Goal: Task Accomplishment & Management: Manage account settings

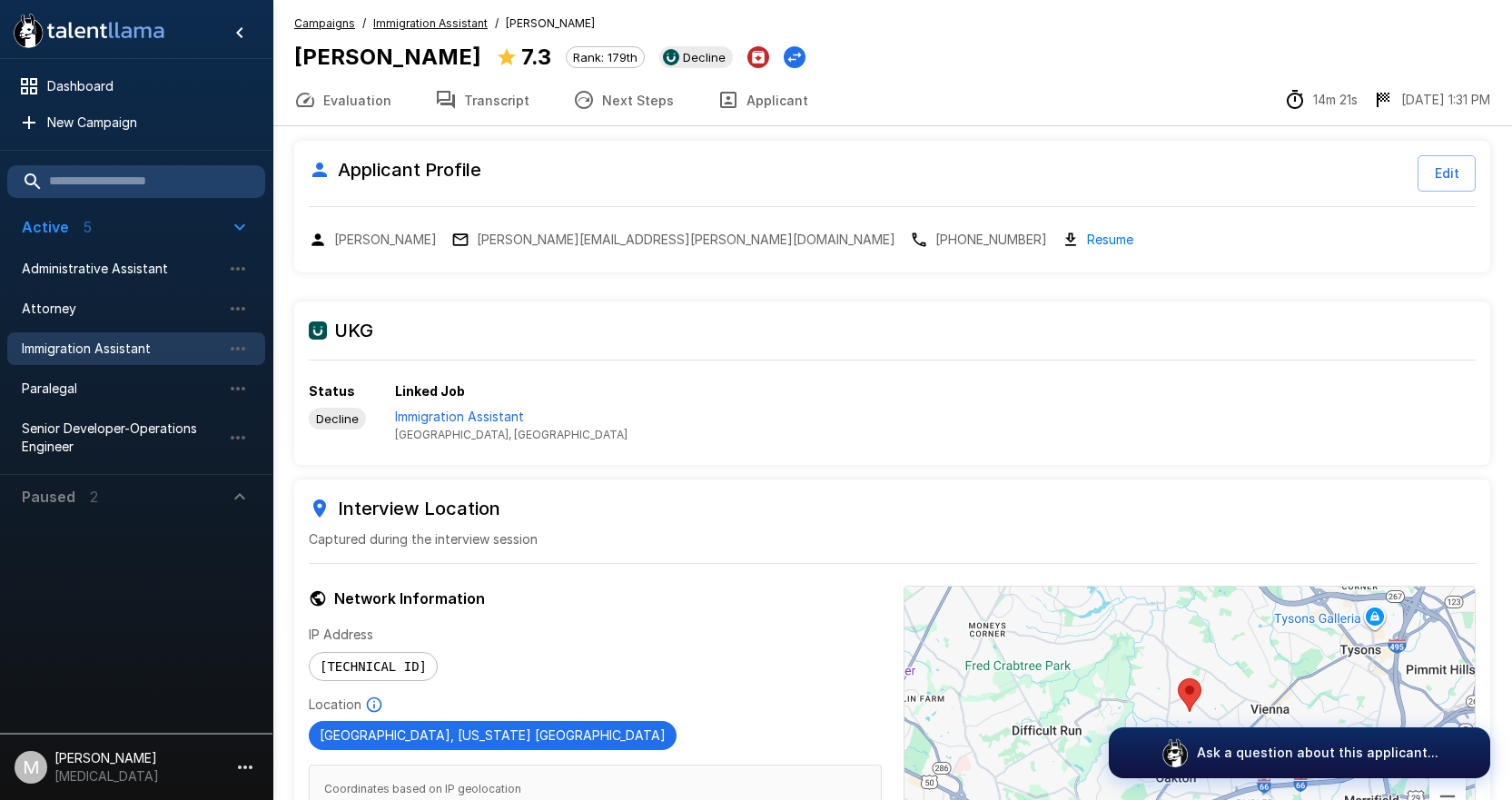
click at [64, 354] on span "Immigration Assistant" at bounding box center [121, 348] width 200 height 18
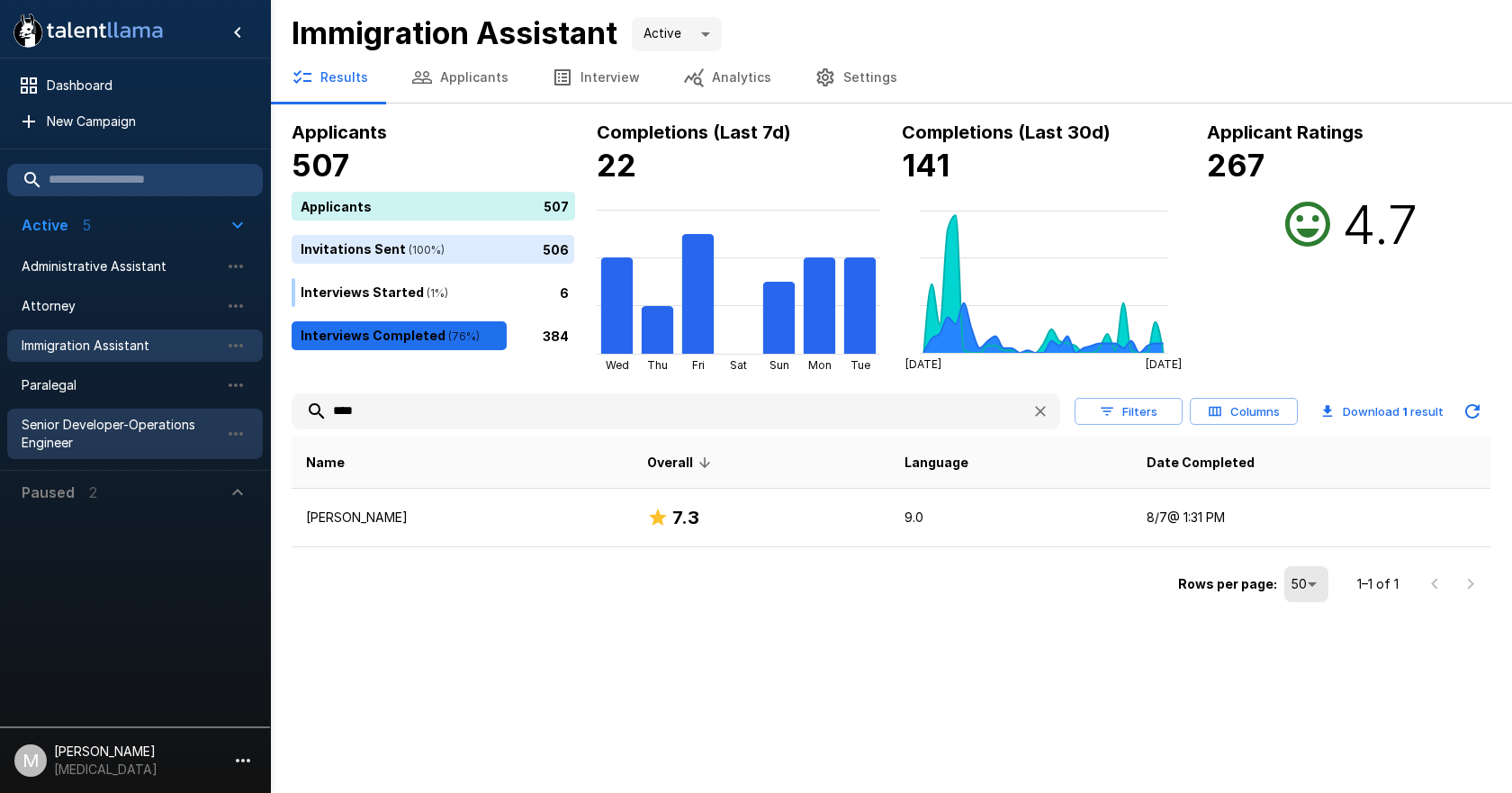
drag, startPoint x: 477, startPoint y: 400, endPoint x: 43, endPoint y: 426, distance: 434.8
click at [270, 419] on div ".st0{fill:#FFFFFF;} .st1{fill:#76a4ed;} Dashboard New Campaign Active 5 Adminis…" at bounding box center [891, 303] width 1242 height 607
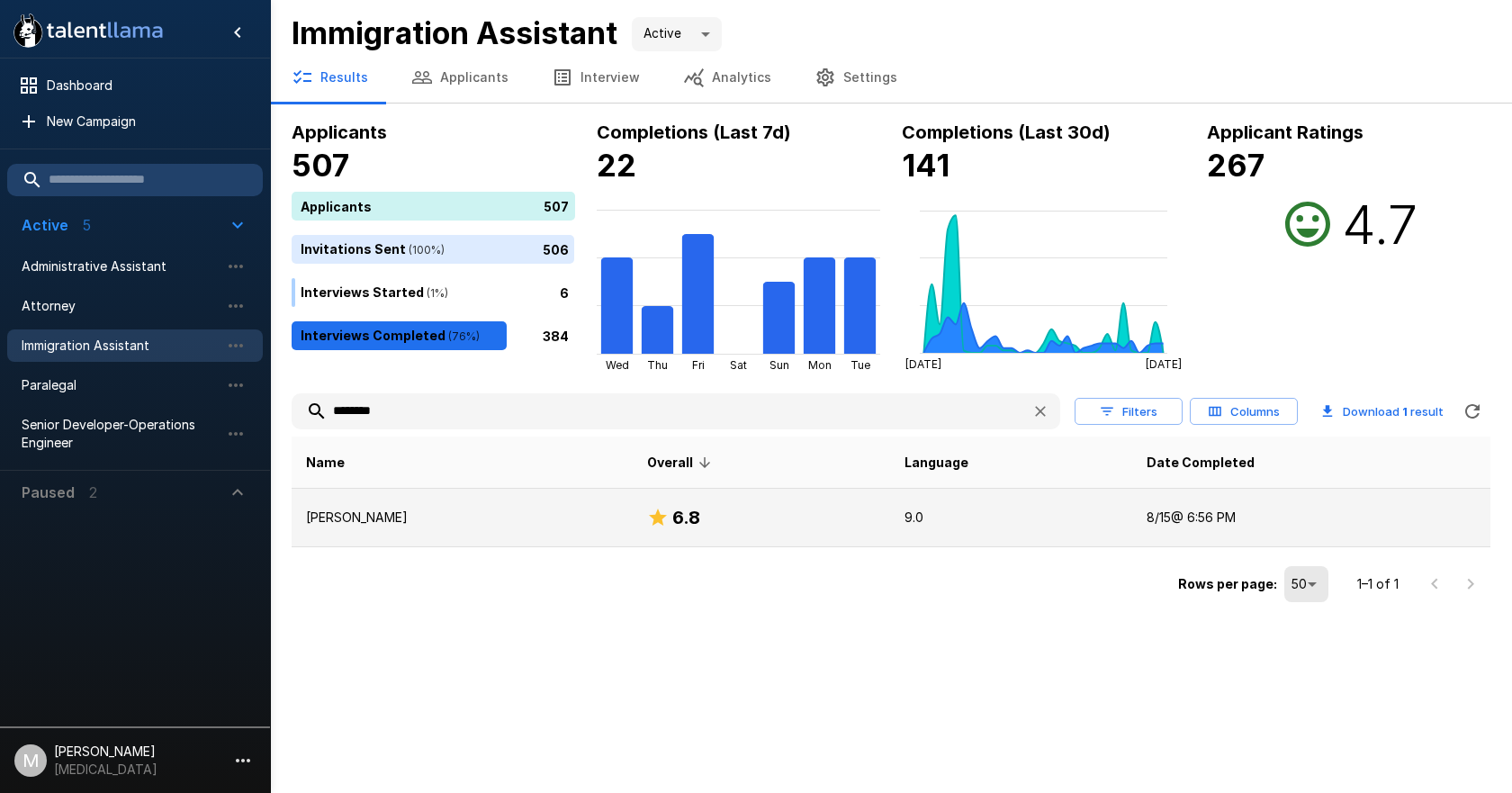
type input "********"
click at [333, 528] on td "[PERSON_NAME]" at bounding box center [462, 518] width 341 height 59
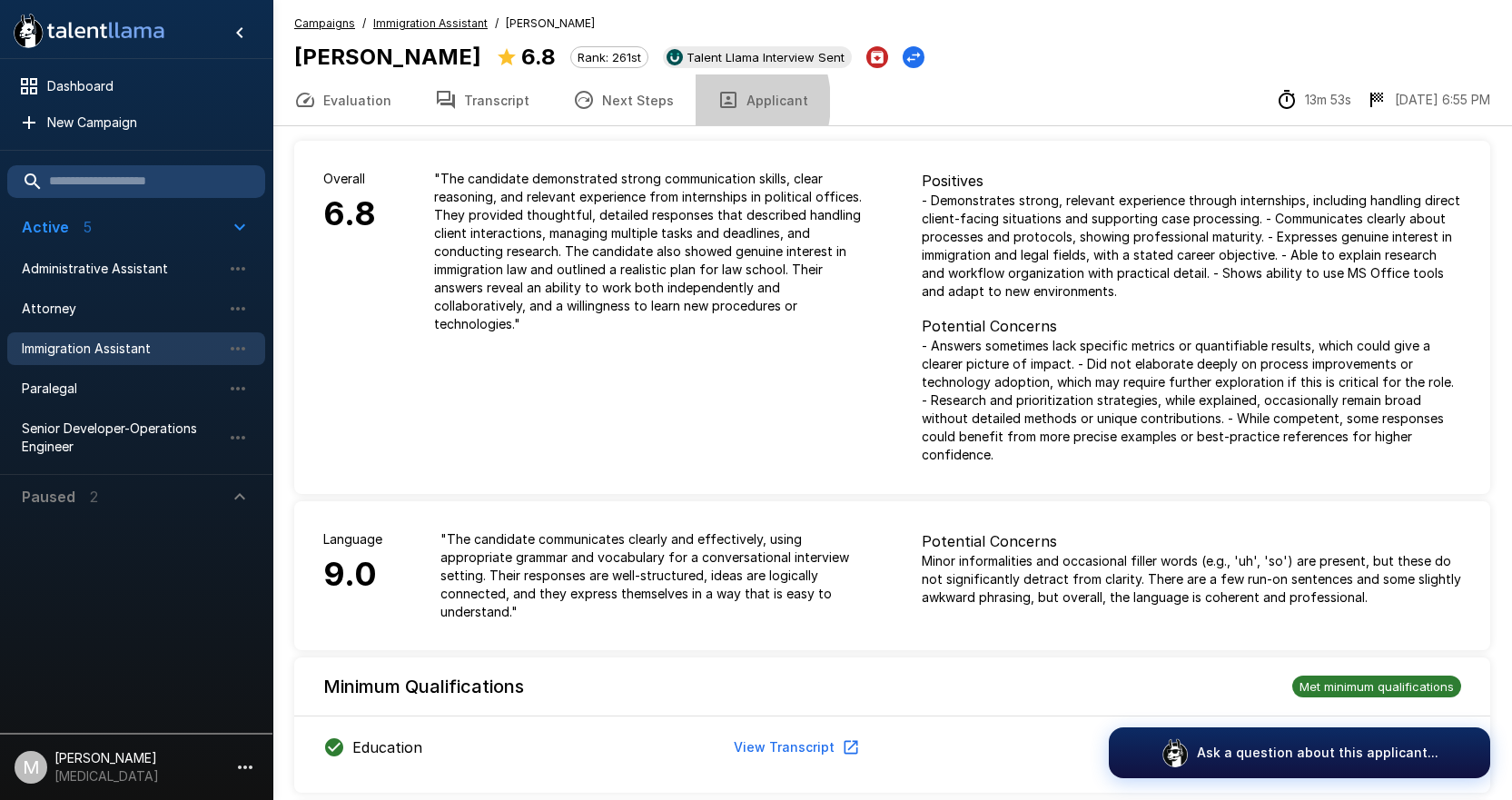
click at [699, 101] on button "Applicant" at bounding box center [762, 99] width 134 height 51
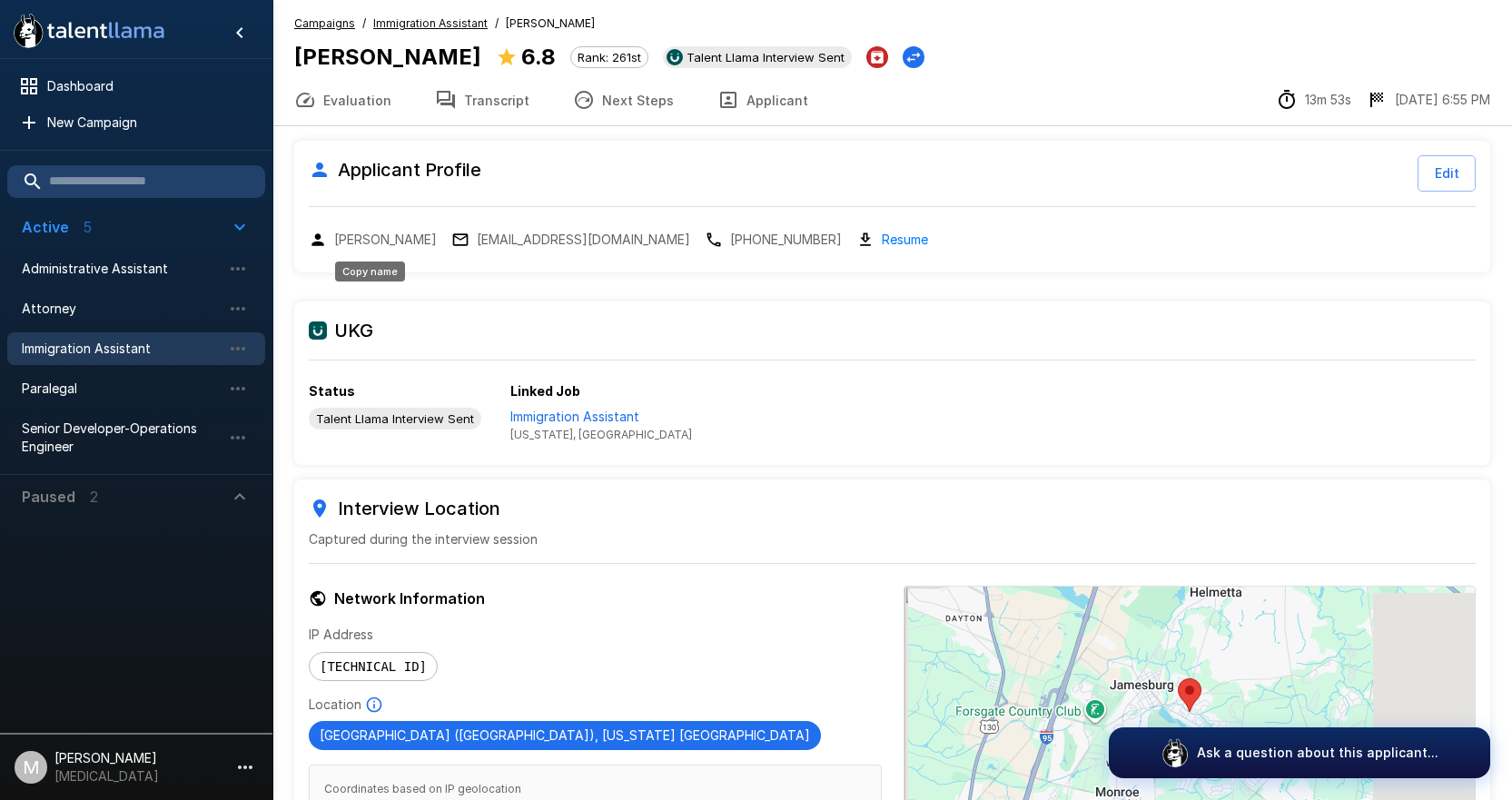
click at [855, 226] on div "Applicant Profile Edit [PERSON_NAME] [EMAIL_ADDRESS][DOMAIN_NAME] [PHONE_NUMBER…" at bounding box center [892, 205] width 1196 height 130
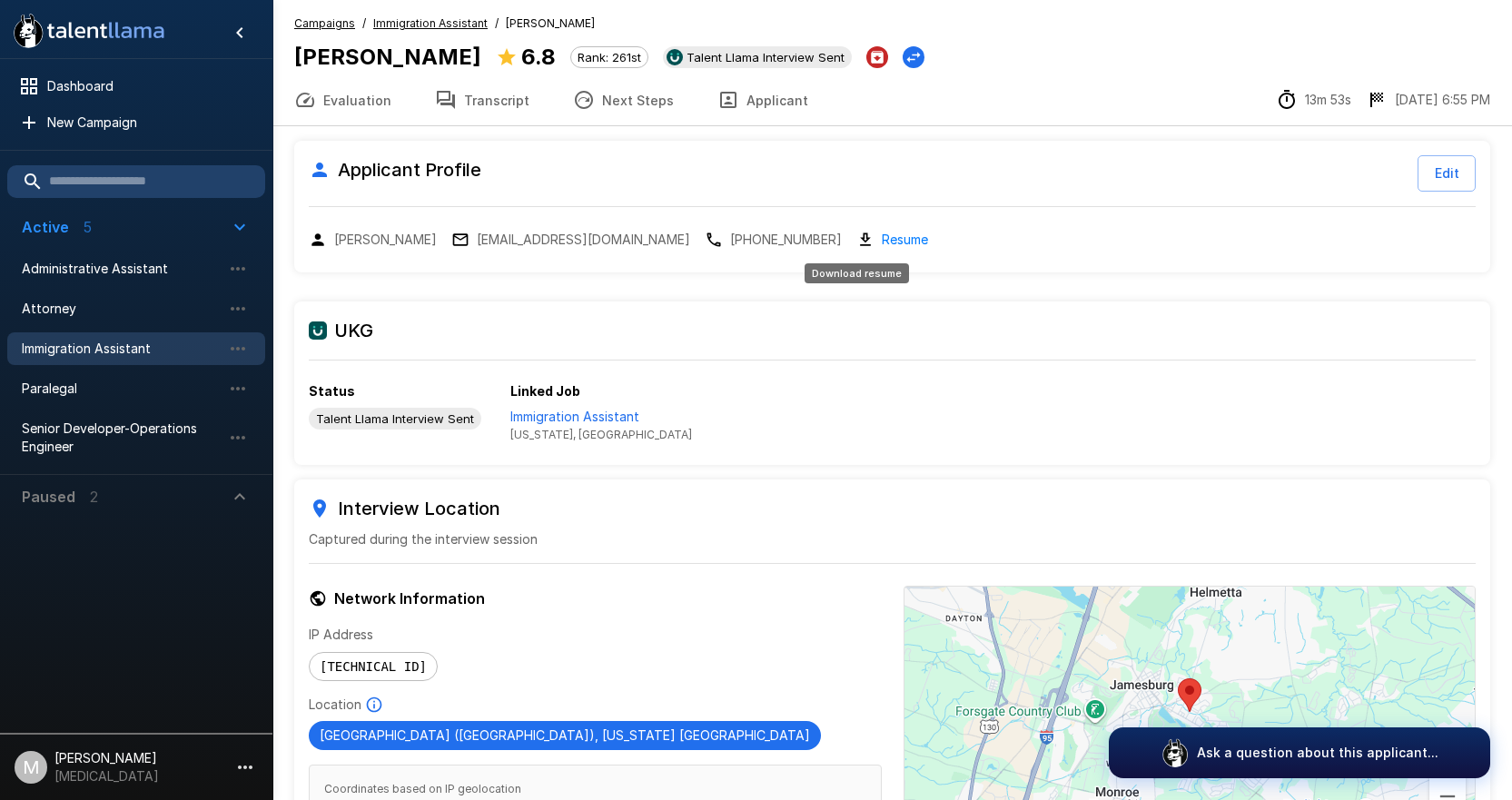
click at [882, 244] on link "Resume" at bounding box center [904, 239] width 46 height 21
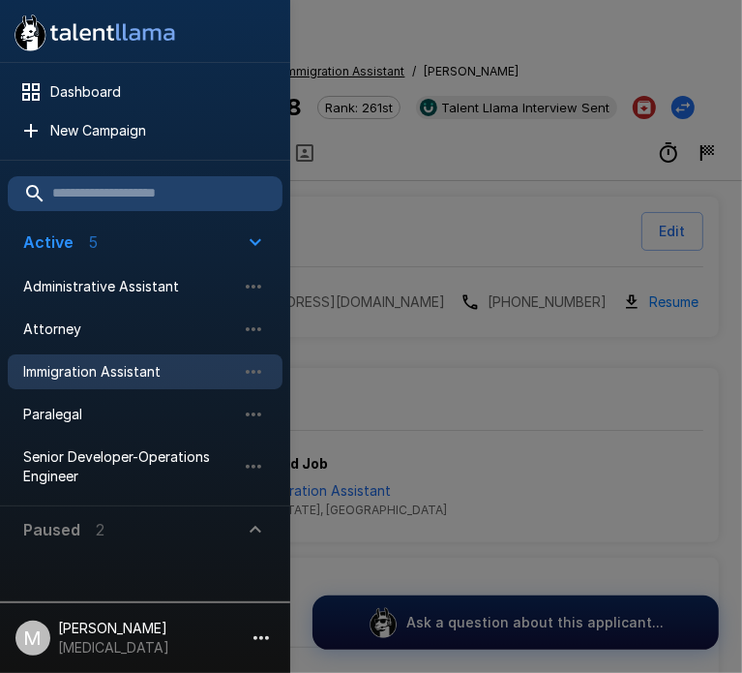
click at [420, 177] on div at bounding box center [371, 336] width 742 height 673
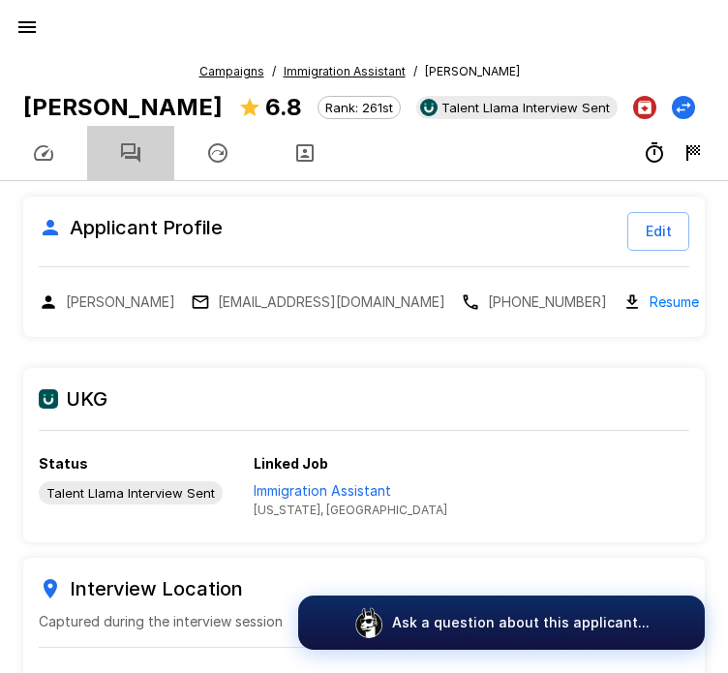
click at [136, 147] on icon "button" at bounding box center [130, 152] width 19 height 19
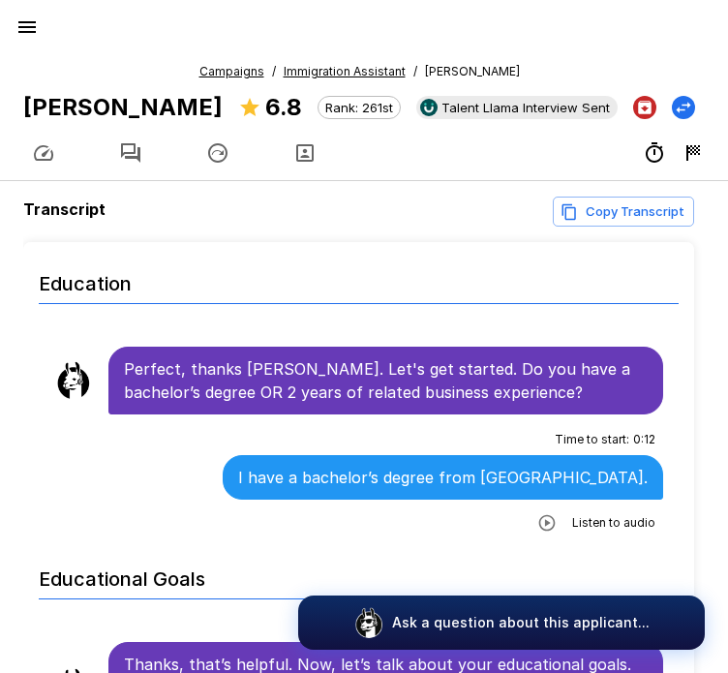
scroll to position [318, 0]
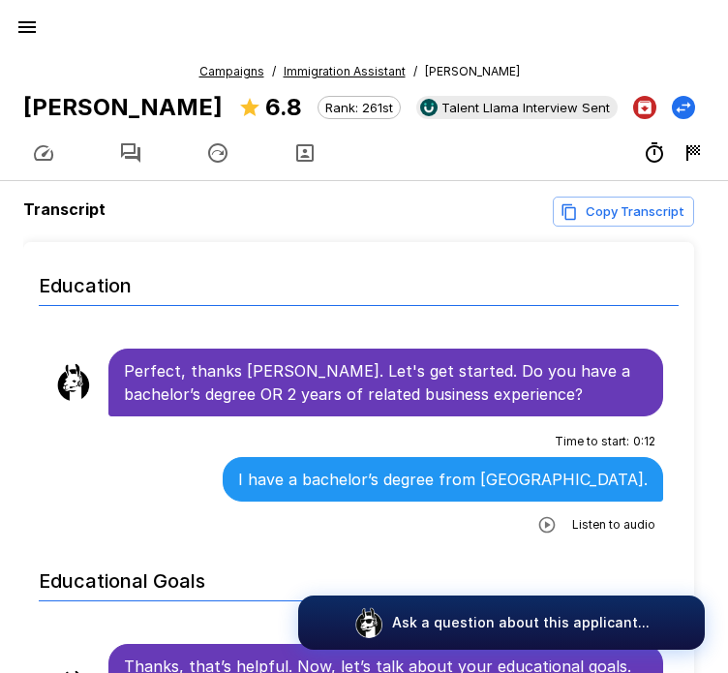
click at [425, 382] on p "Perfect, thanks [PERSON_NAME]. Let's get started. Do you have a bachelor’s degr…" at bounding box center [386, 382] width 524 height 46
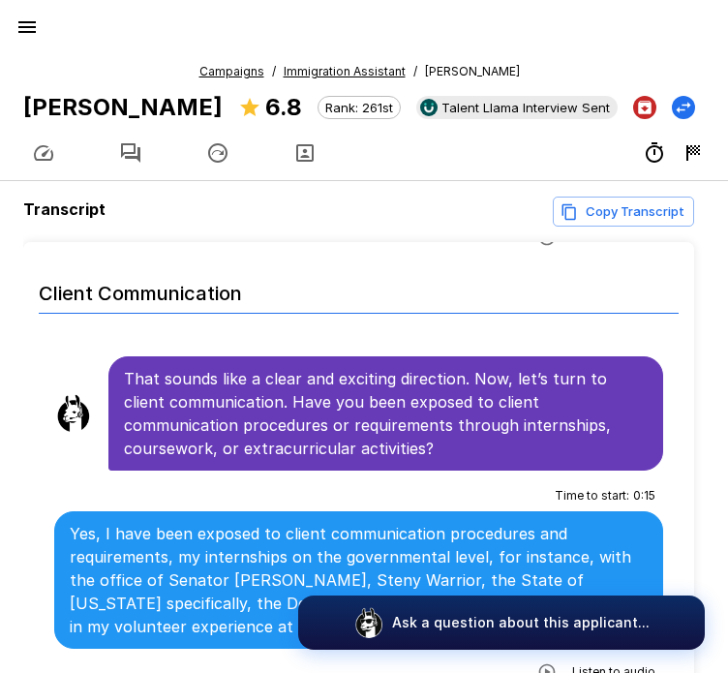
scroll to position [971, 0]
